Goal: Transaction & Acquisition: Download file/media

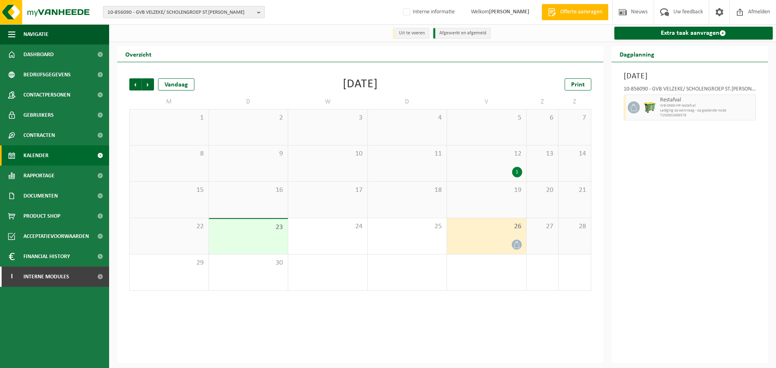
click at [211, 13] on span "10-856090 - GVB VELZEKE/ SCHOLENGROEP ST.FRANCISCUS - LEEUWERGEM" at bounding box center [181, 12] width 146 height 12
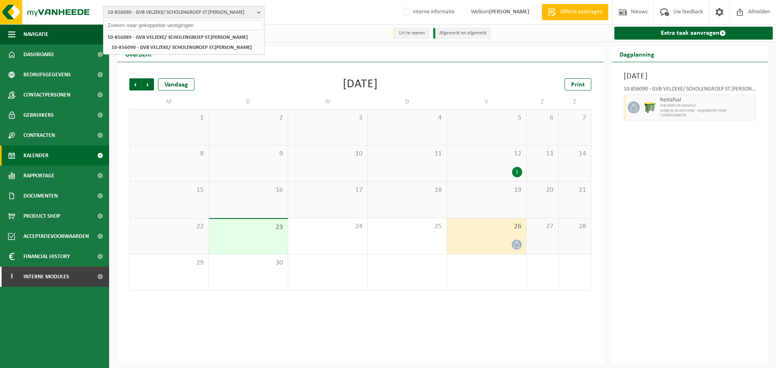
paste input "01-092632"
type input "01-092632"
click at [156, 34] on strong "01-092632 - JAN BRAL - ADEGEM" at bounding box center [140, 37] width 64 height 6
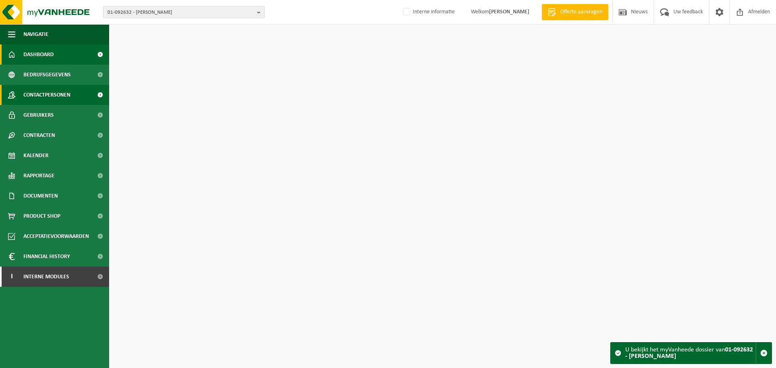
click at [30, 100] on span "Contactpersonen" at bounding box center [46, 95] width 47 height 20
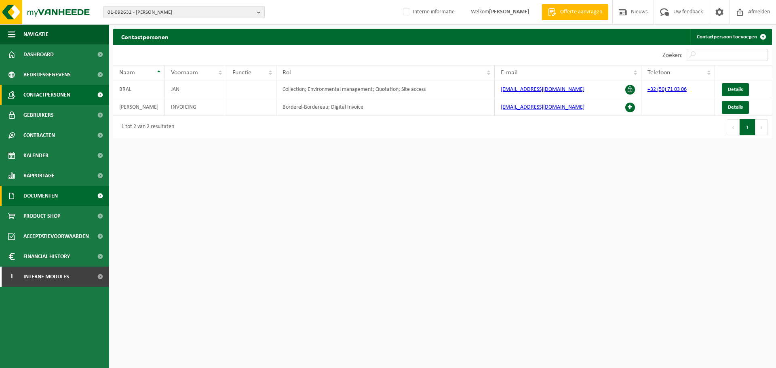
click at [50, 196] on span "Documenten" at bounding box center [40, 196] width 34 height 20
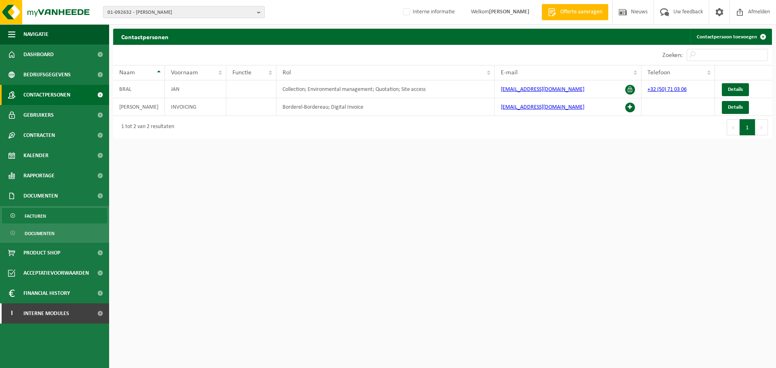
click at [42, 221] on span "Facturen" at bounding box center [35, 216] width 21 height 15
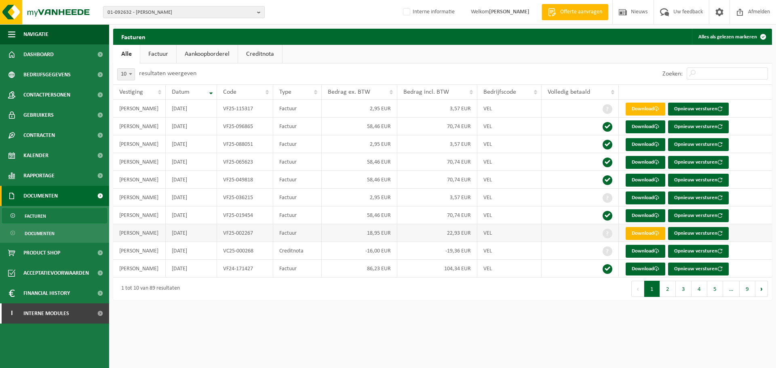
click at [650, 232] on link "Download" at bounding box center [646, 233] width 40 height 13
click at [557, 333] on html "01-092632 - JAN BRAL - ADEGEM 01-092632 - JAN BRAL - ADEGEM Interne informatie …" at bounding box center [388, 184] width 776 height 368
click at [670, 290] on button "2" at bounding box center [668, 289] width 16 height 16
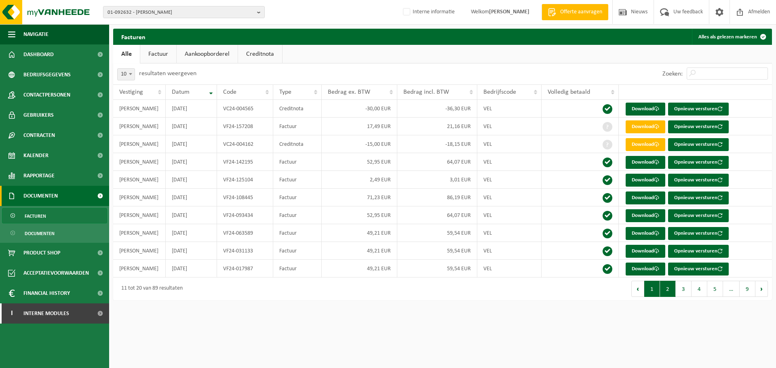
click at [655, 291] on button "1" at bounding box center [652, 289] width 16 height 16
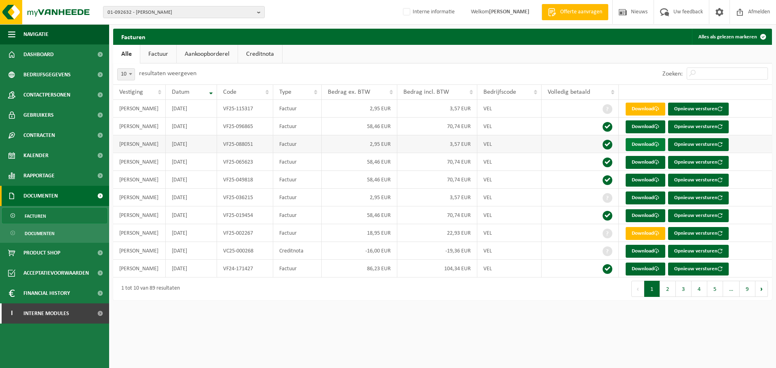
click at [639, 147] on link "Download" at bounding box center [646, 144] width 40 height 13
click at [641, 200] on link "Download" at bounding box center [646, 198] width 40 height 13
click at [653, 249] on link "Download" at bounding box center [646, 251] width 40 height 13
click at [636, 235] on link "Download" at bounding box center [646, 233] width 40 height 13
click at [185, 14] on span "01-092632 - JAN BRAL - ADEGEM" at bounding box center [181, 12] width 146 height 12
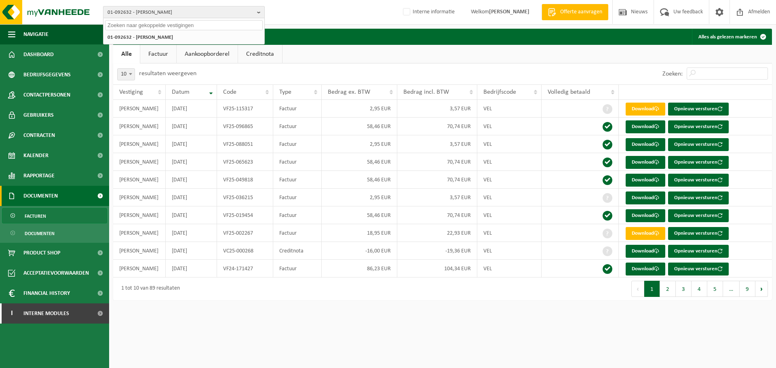
paste input "10-785868"
type input "10-785868"
click at [164, 35] on strong "10-785868 - DUMONT LUCAS - MARKE" at bounding box center [140, 37] width 64 height 6
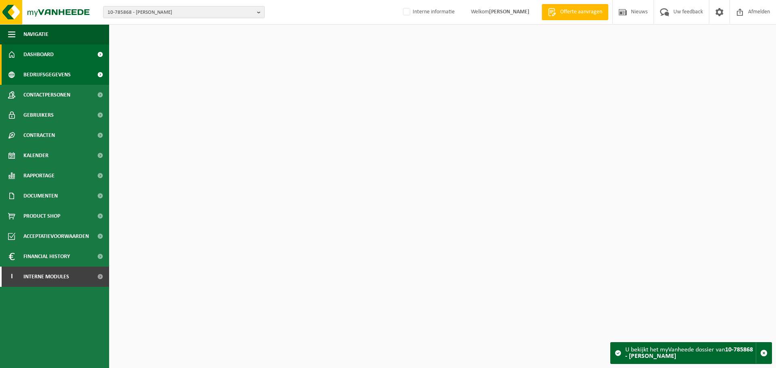
click at [30, 84] on span "Bedrijfsgegevens" at bounding box center [46, 75] width 47 height 20
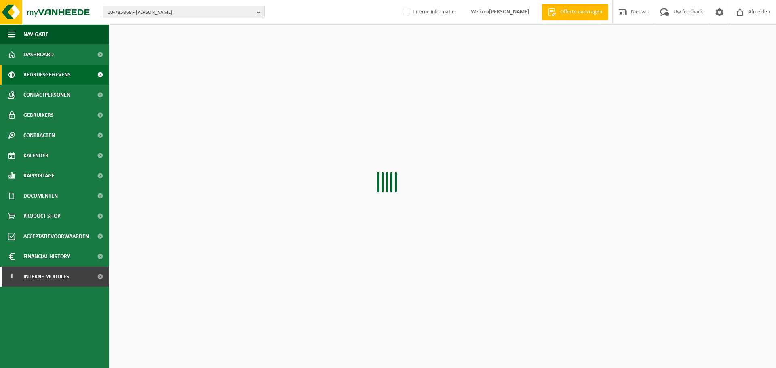
click at [30, 93] on span "Contactpersonen" at bounding box center [46, 95] width 47 height 20
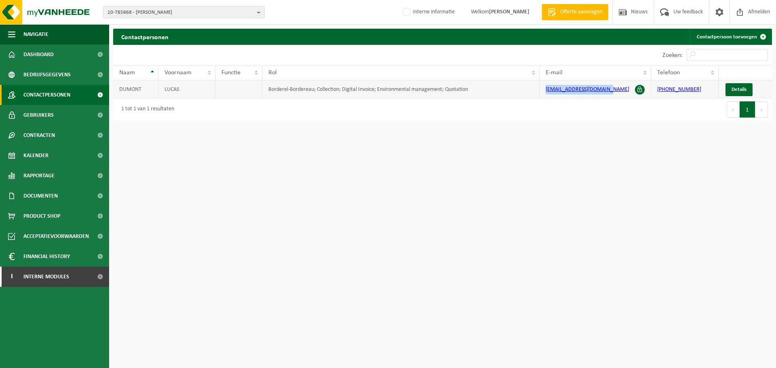
drag, startPoint x: 612, startPoint y: 88, endPoint x: 546, endPoint y: 87, distance: 65.5
click at [546, 87] on td "second-skin@outlook.com" at bounding box center [595, 89] width 111 height 18
copy link "second-skin@outlook.com"
click at [280, 207] on html "10-785868 - DUMONT LUCAS - MARKE 10-785868 - DUMONT LUCAS - MARKE Interne infor…" at bounding box center [388, 184] width 776 height 368
click at [175, 11] on span "10-785868 - [PERSON_NAME]" at bounding box center [181, 12] width 146 height 12
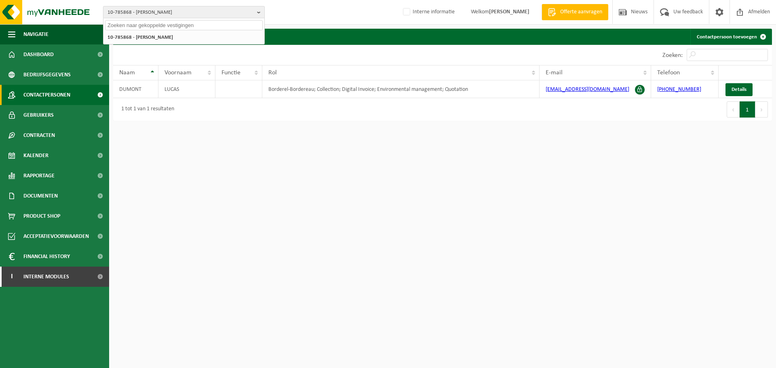
paste input "01-003817"
type input "01-003817"
click at [169, 40] on strong "01-003817 - ROULARTA MEDIA GROUP NV - ROESELARE" at bounding box center [168, 37] width 120 height 6
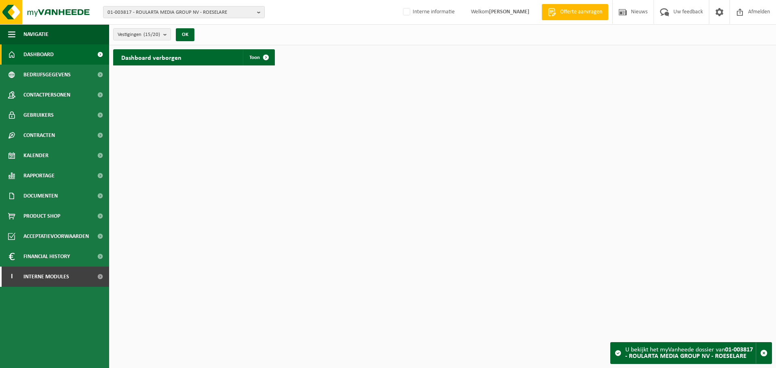
click at [65, 322] on ul "Navigatie Offerte aanvragen Nieuws Uw feedback Afmelden Dashboard Bedrijfsgegev…" at bounding box center [54, 196] width 109 height 344
click at [63, 323] on ul "Navigatie Offerte aanvragen Nieuws Uw feedback Afmelden Dashboard Bedrijfsgegev…" at bounding box center [54, 196] width 109 height 344
